Goal: Information Seeking & Learning: Understand process/instructions

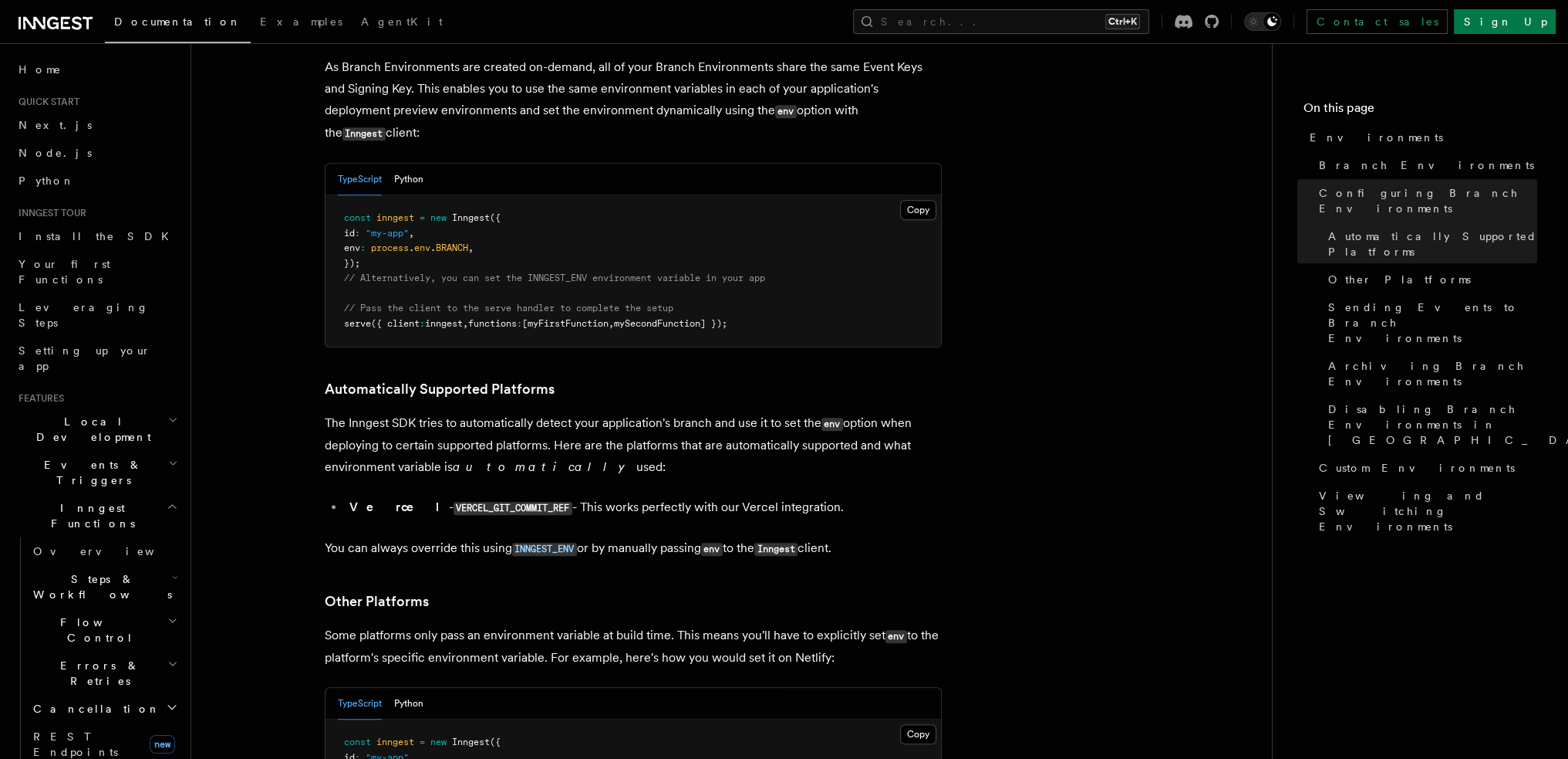
scroll to position [1868, 0]
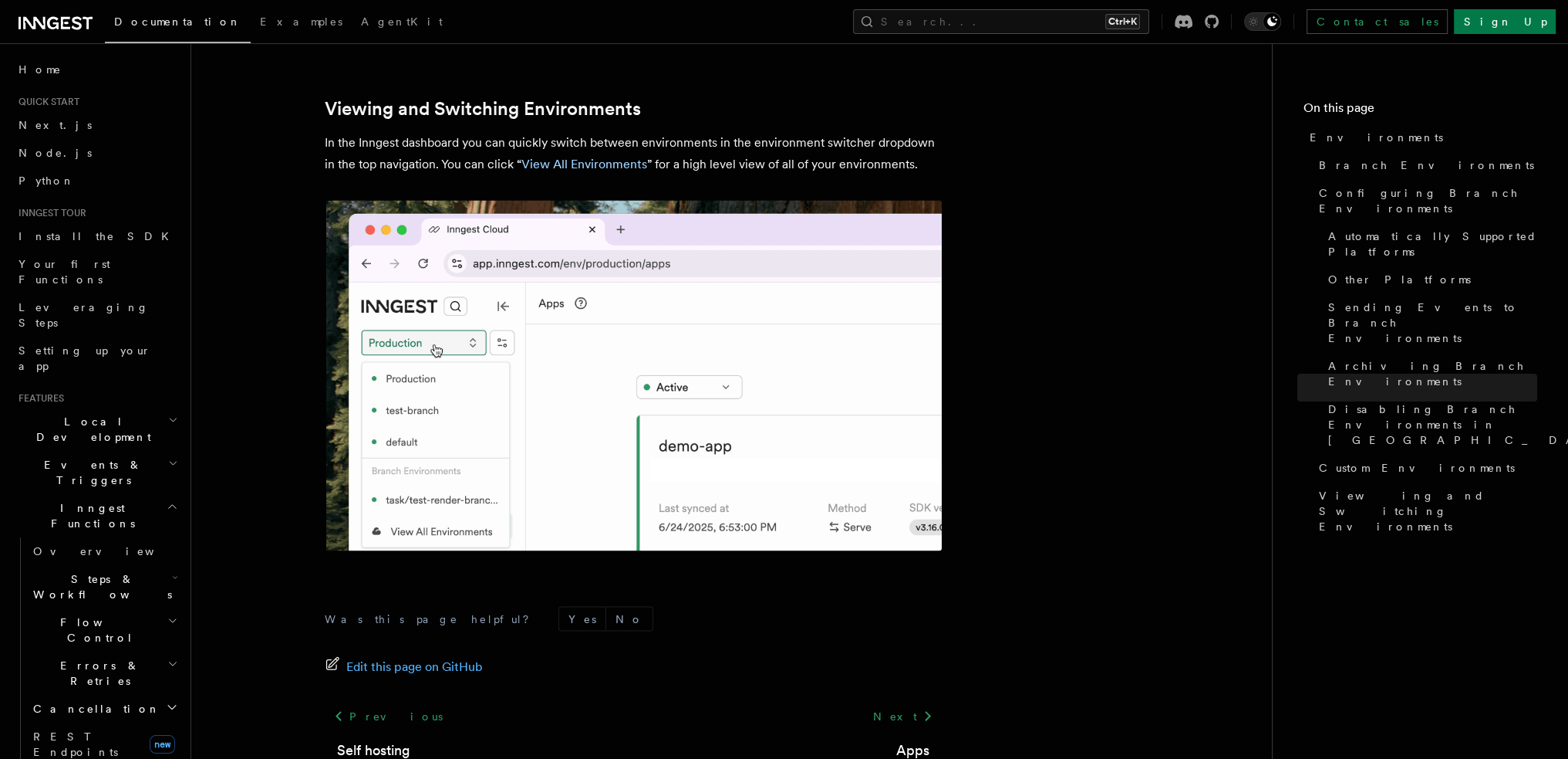
scroll to position [3050, 0]
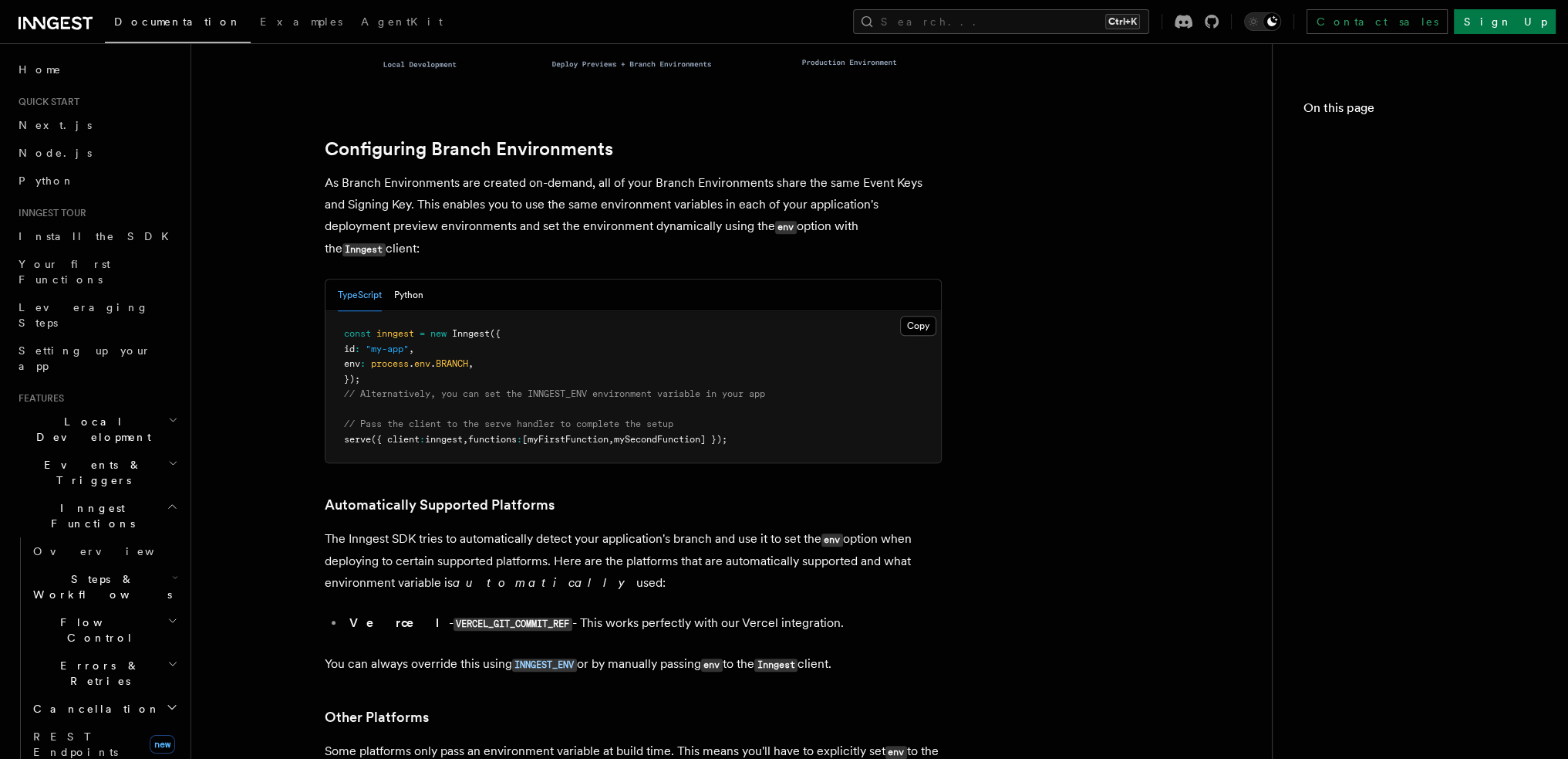
scroll to position [1444, 0]
